Goal: Find specific page/section

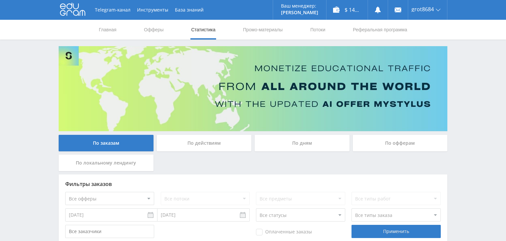
scroll to position [104, 0]
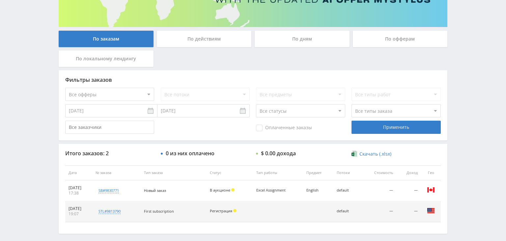
drag, startPoint x: 264, startPoint y: 190, endPoint x: 300, endPoint y: 189, distance: 35.9
click at [286, 189] on div "Excel Assignment" at bounding box center [271, 190] width 30 height 4
drag, startPoint x: 262, startPoint y: 189, endPoint x: 297, endPoint y: 188, distance: 35.0
click at [297, 188] on td "Excel Assignment" at bounding box center [278, 190] width 50 height 21
copy div "Excel Assignment"
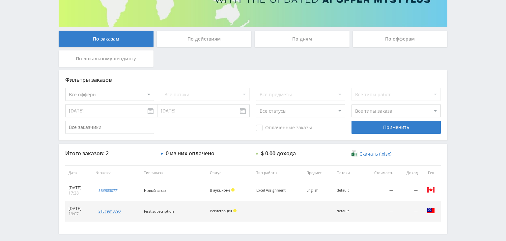
click at [209, 97] on div "Все потоки" at bounding box center [205, 94] width 89 height 13
click at [65, 88] on select "Все офферы MyStylus MyStylus - Revshare Кэмп Studybay Автор24 Studybay [GEOGRAP…" at bounding box center [109, 94] width 89 height 13
click at [128, 91] on select "Все офферы MyStylus MyStylus - Revshare Кэмп Studybay Автор24 Studybay [GEOGRAP…" at bounding box center [109, 94] width 89 height 13
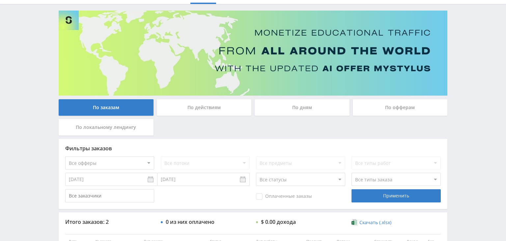
scroll to position [0, 0]
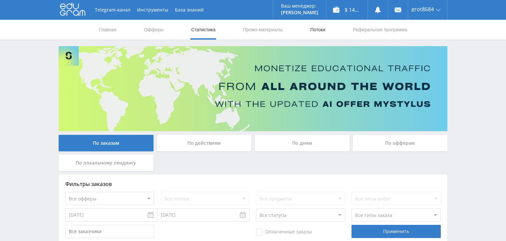
click at [318, 29] on link "Потоки" at bounding box center [318, 30] width 16 height 20
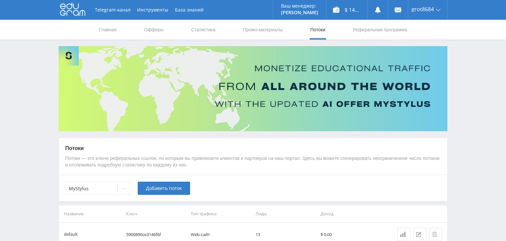
scroll to position [38, 0]
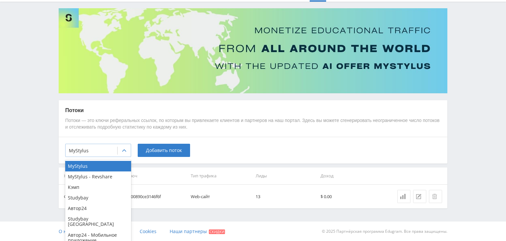
click at [118, 152] on span at bounding box center [117, 151] width 0 height 8
click at [110, 197] on div "Studybay" at bounding box center [98, 197] width 66 height 11
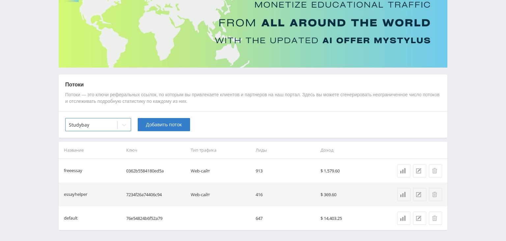
scroll to position [85, 0]
